Goal: Information Seeking & Learning: Check status

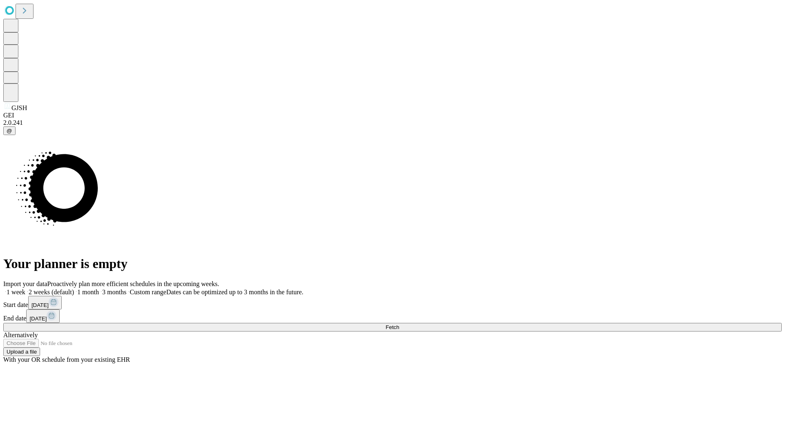
click at [399, 324] on span "Fetch" at bounding box center [392, 327] width 13 height 6
